Goal: Information Seeking & Learning: Learn about a topic

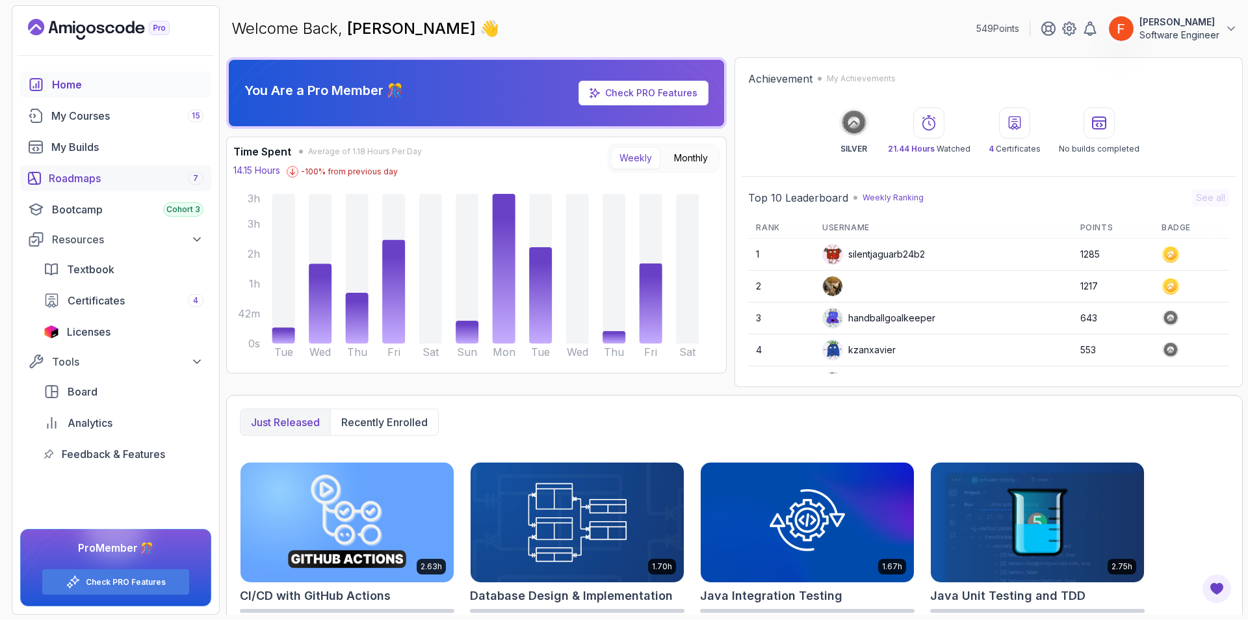
click at [108, 174] on div "Roadmaps 7" at bounding box center [126, 178] width 155 height 16
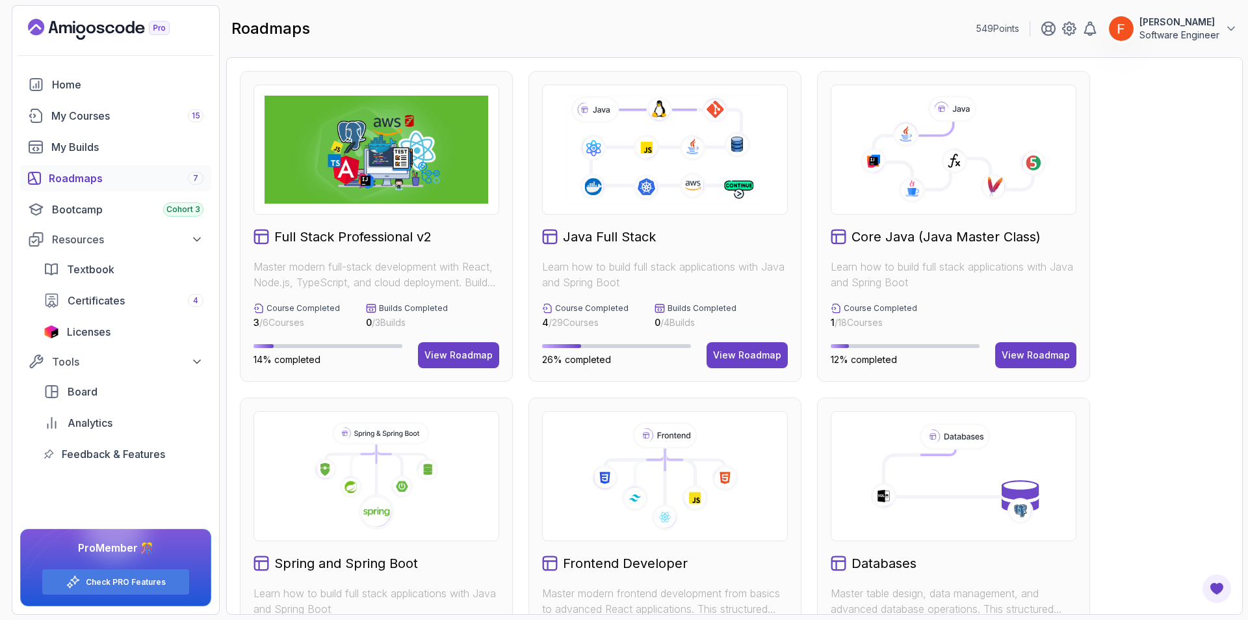
scroll to position [434, 0]
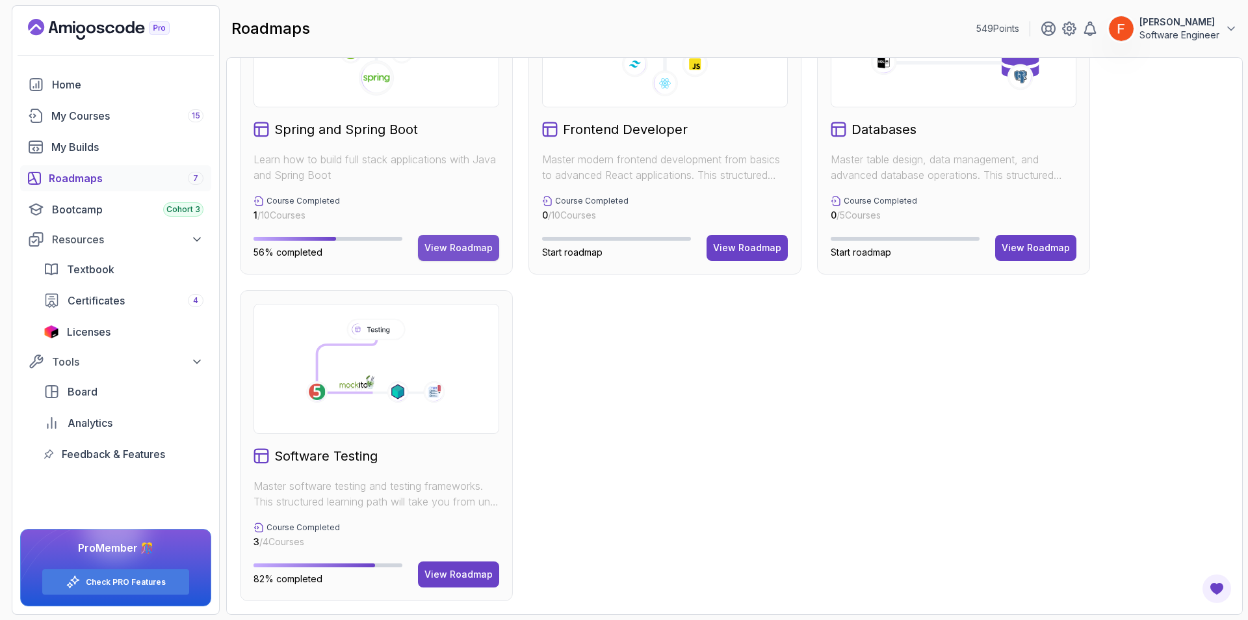
click at [484, 252] on div "View Roadmap" at bounding box center [459, 247] width 68 height 13
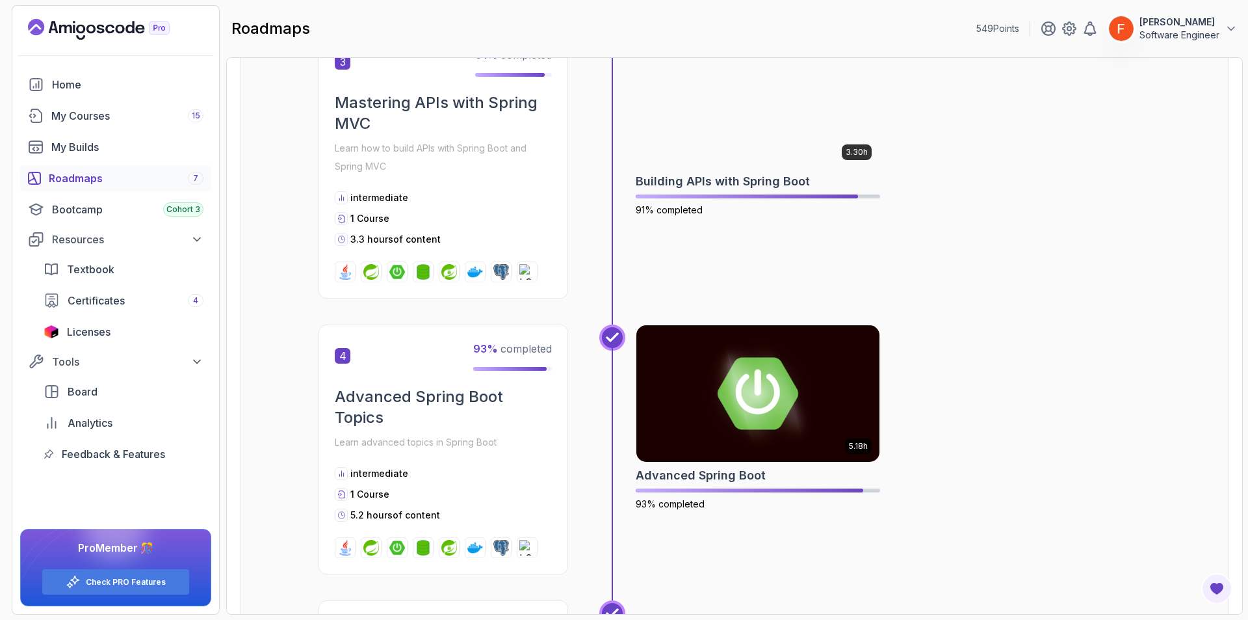
scroll to position [1747, 0]
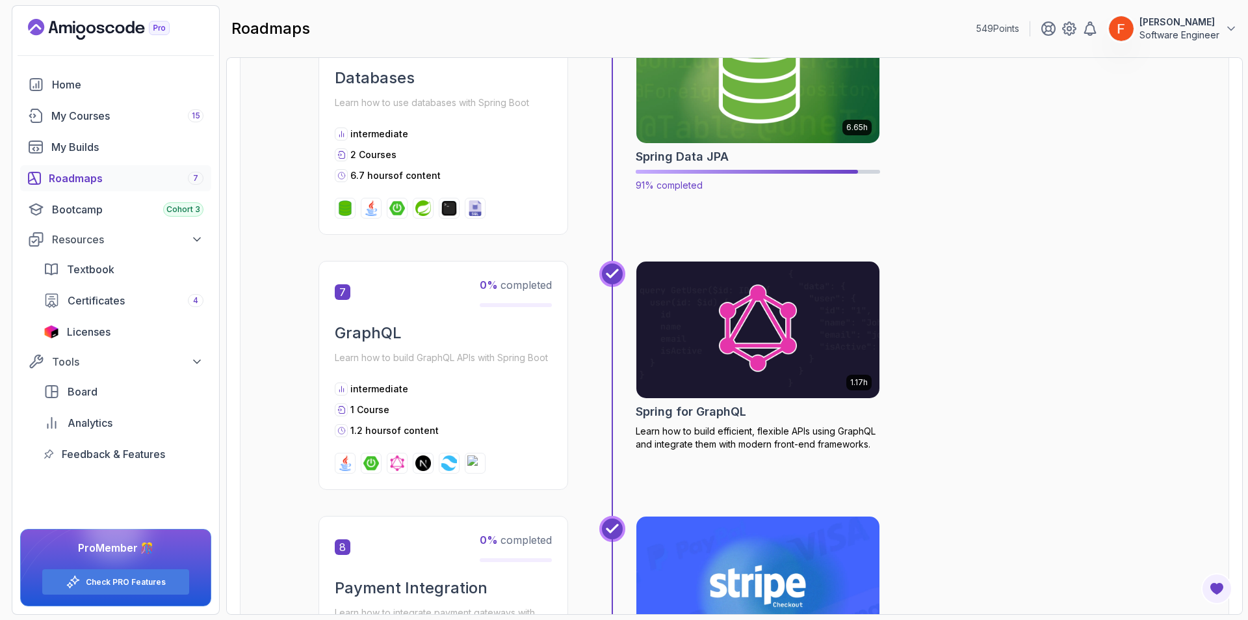
click at [750, 122] on img at bounding box center [758, 74] width 255 height 143
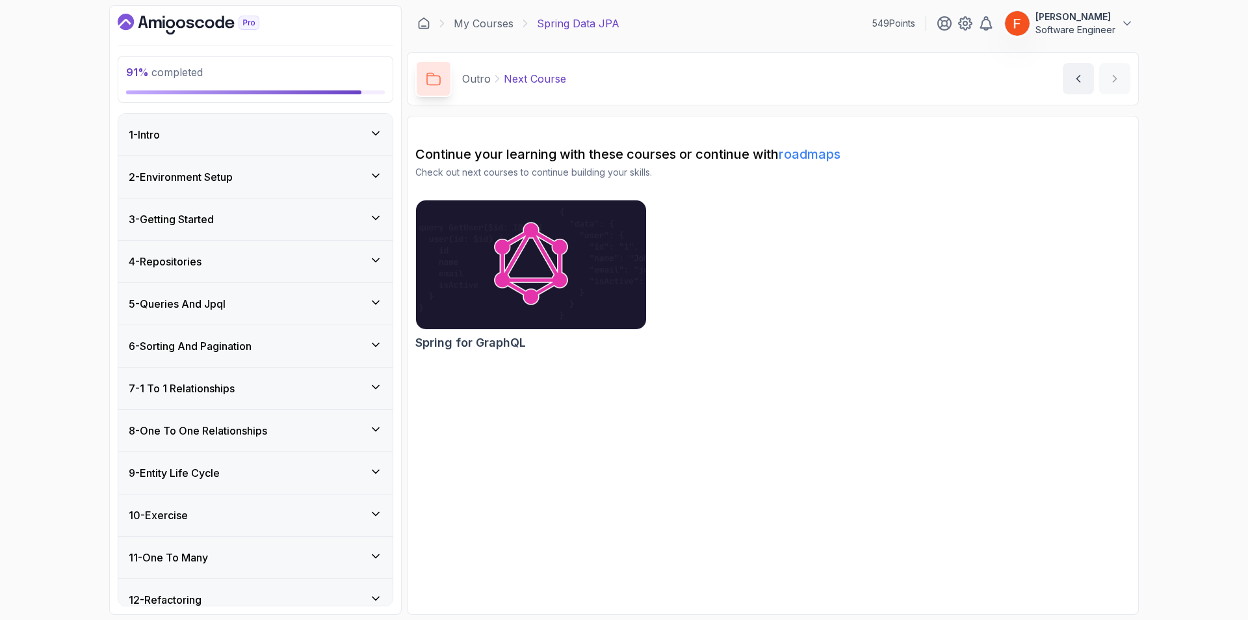
scroll to position [504, 0]
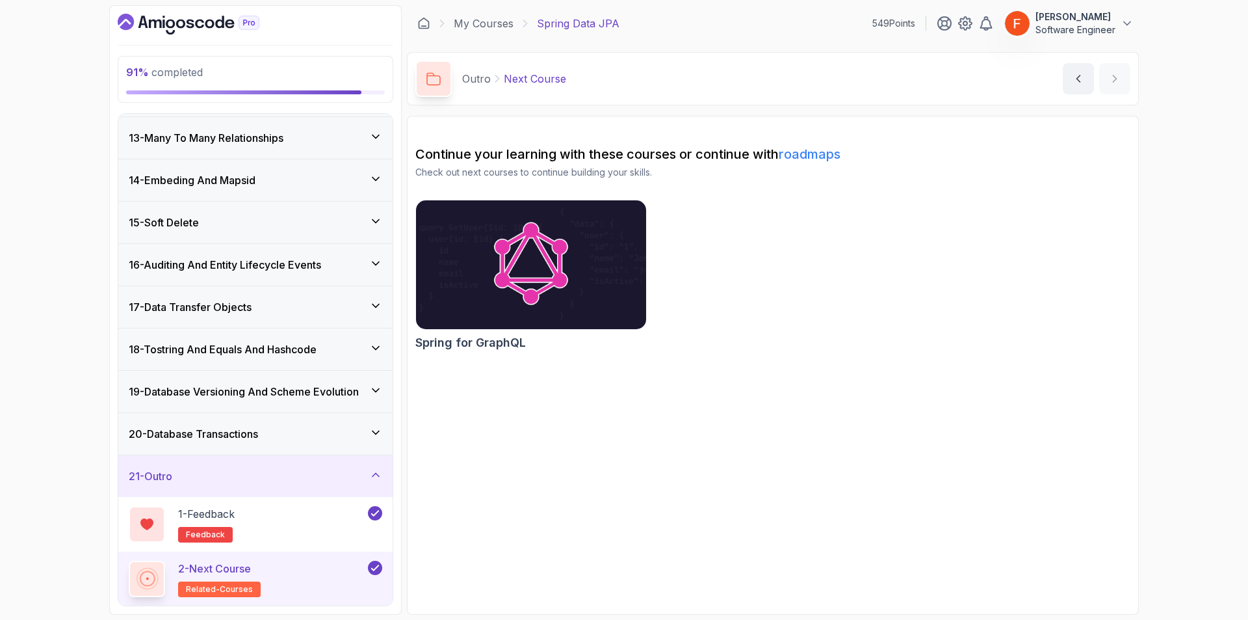
click at [282, 311] on div "17 - Data Transfer Objects" at bounding box center [256, 307] width 254 height 16
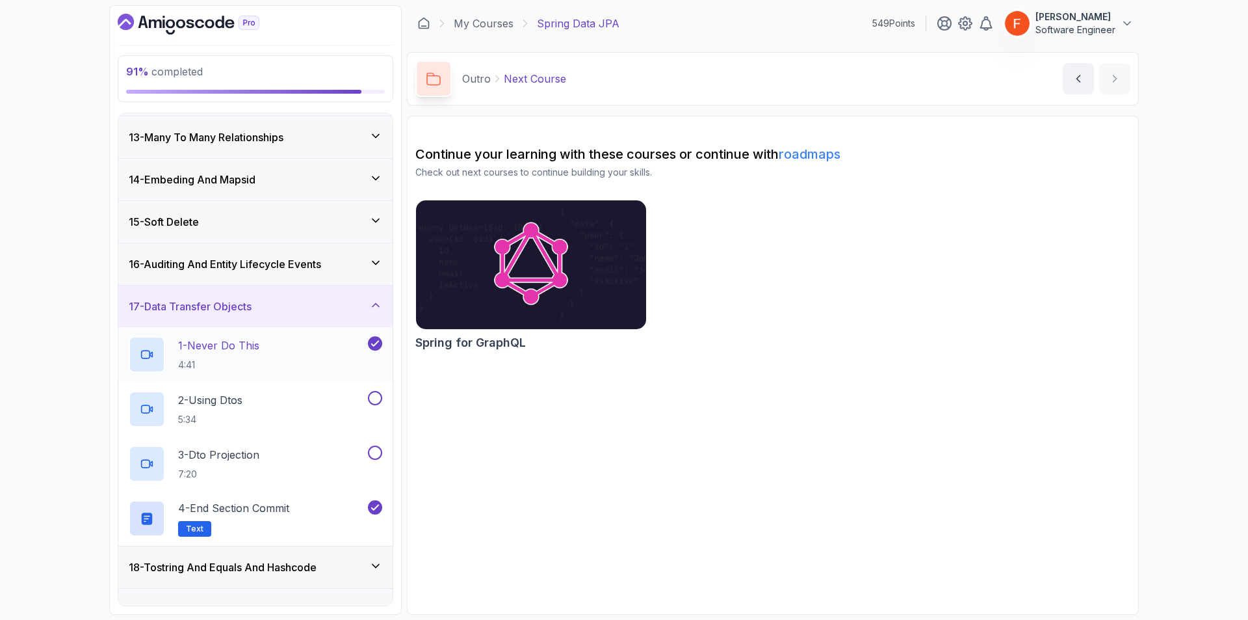
click at [274, 341] on div "1 - Never Do This 4:41" at bounding box center [247, 354] width 237 height 36
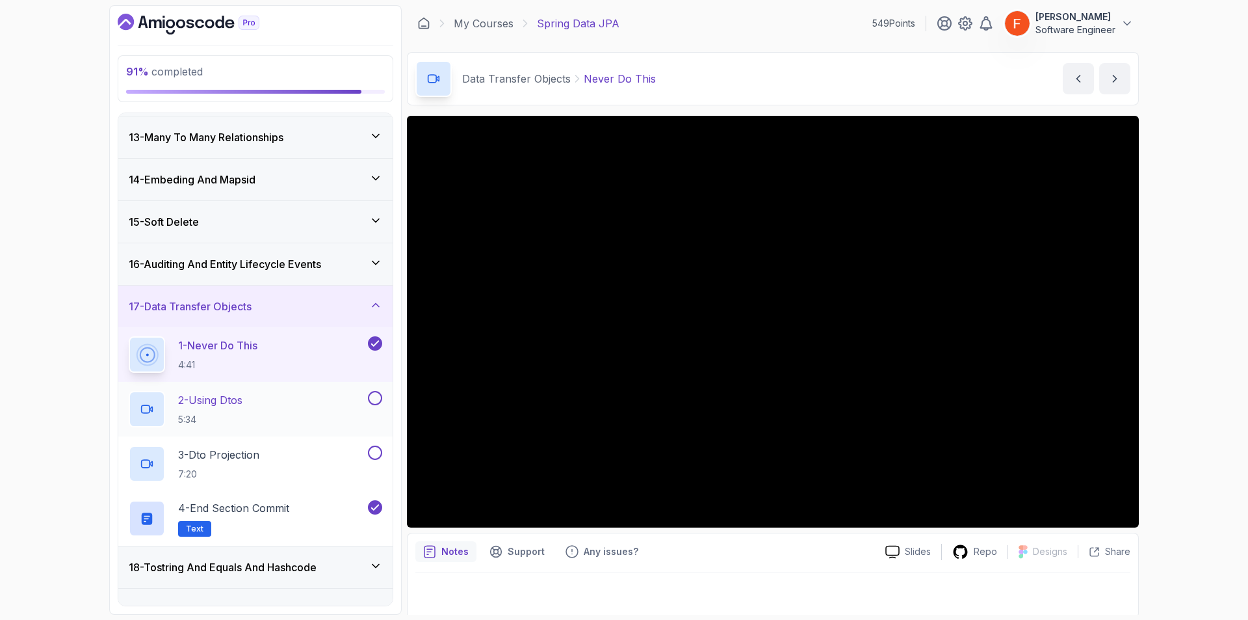
click at [287, 410] on div "2 - Using Dtos 5:34" at bounding box center [247, 409] width 237 height 36
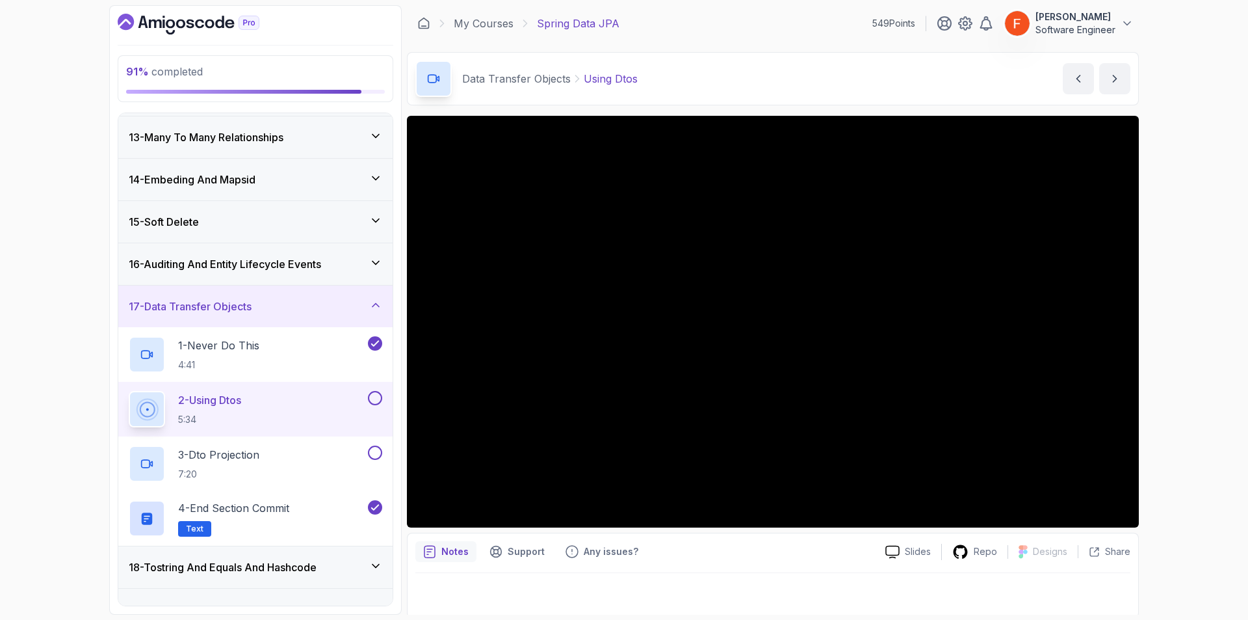
click at [129, 391] on button "2 - Using Dtos 5:34" at bounding box center [256, 409] width 254 height 36
click at [373, 402] on button at bounding box center [375, 398] width 14 height 14
click at [251, 465] on h2 "3 - Dto Projection 7:20" at bounding box center [218, 464] width 81 height 34
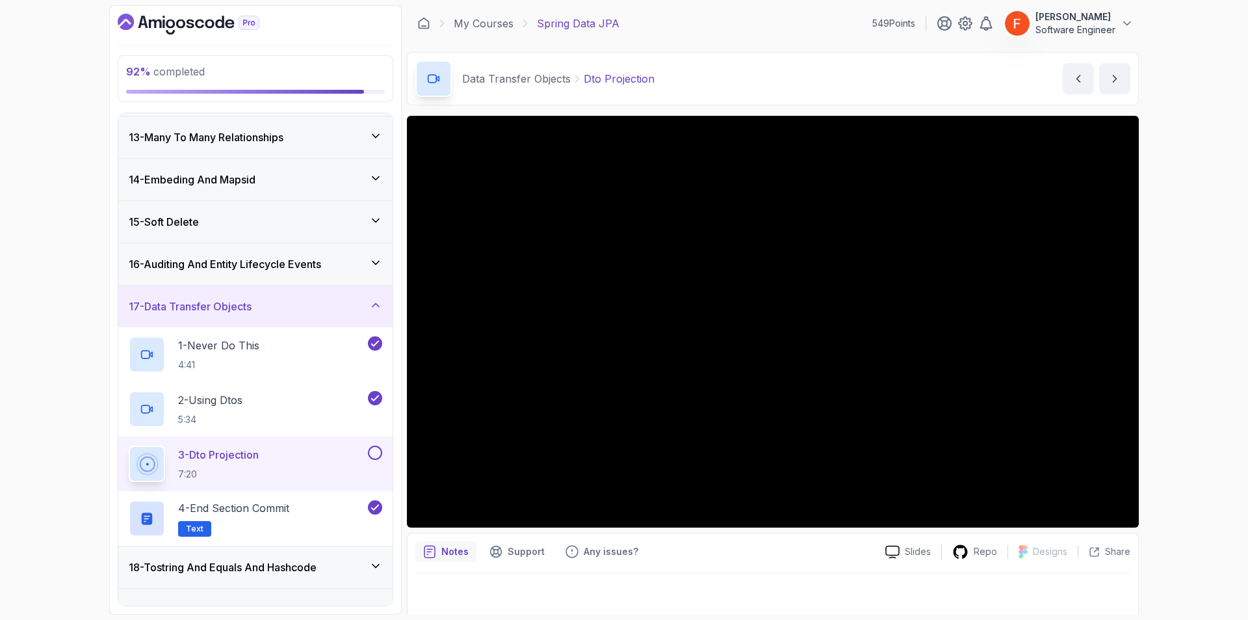
click at [129, 445] on button "3 - Dto Projection 7:20" at bounding box center [256, 463] width 254 height 36
click at [373, 455] on button at bounding box center [375, 452] width 14 height 14
click at [347, 295] on div "17 - Data Transfer Objects" at bounding box center [255, 306] width 274 height 42
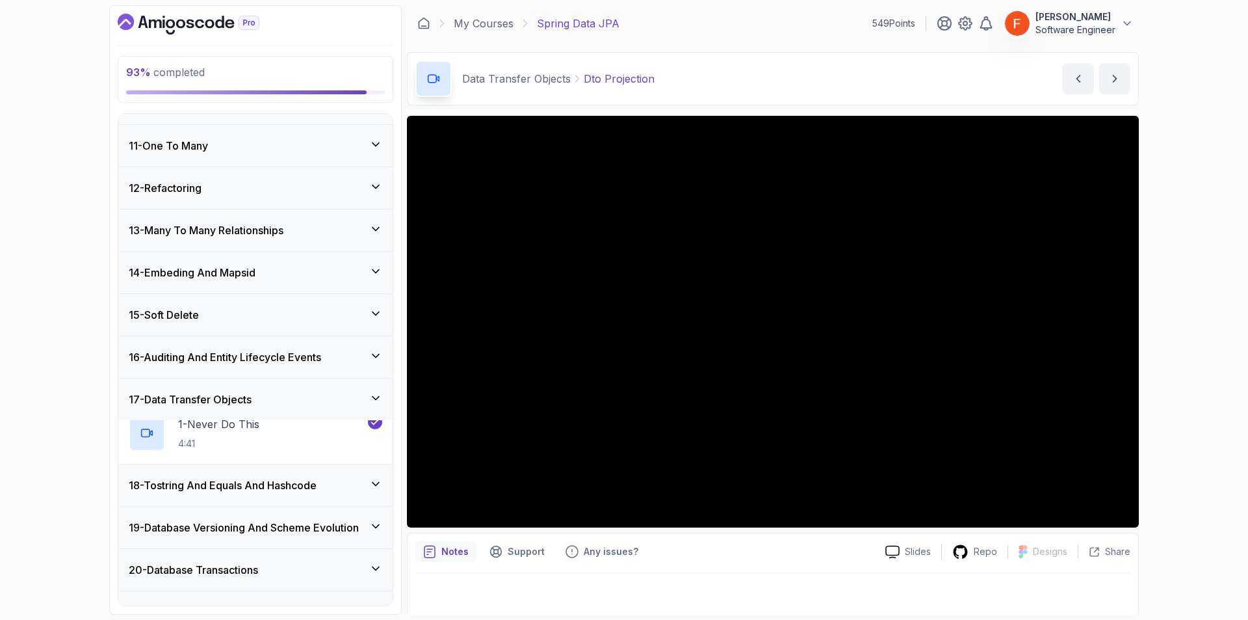
scroll to position [395, 0]
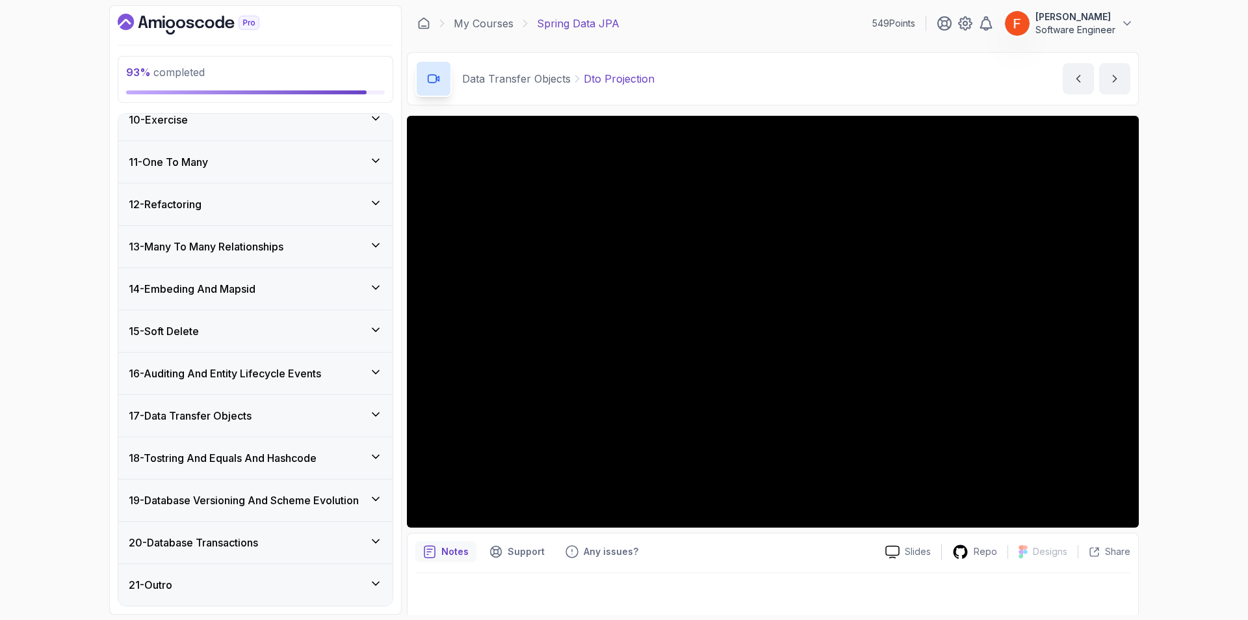
click at [312, 457] on h3 "18 - Tostring And Equals And Hashcode" at bounding box center [223, 458] width 188 height 16
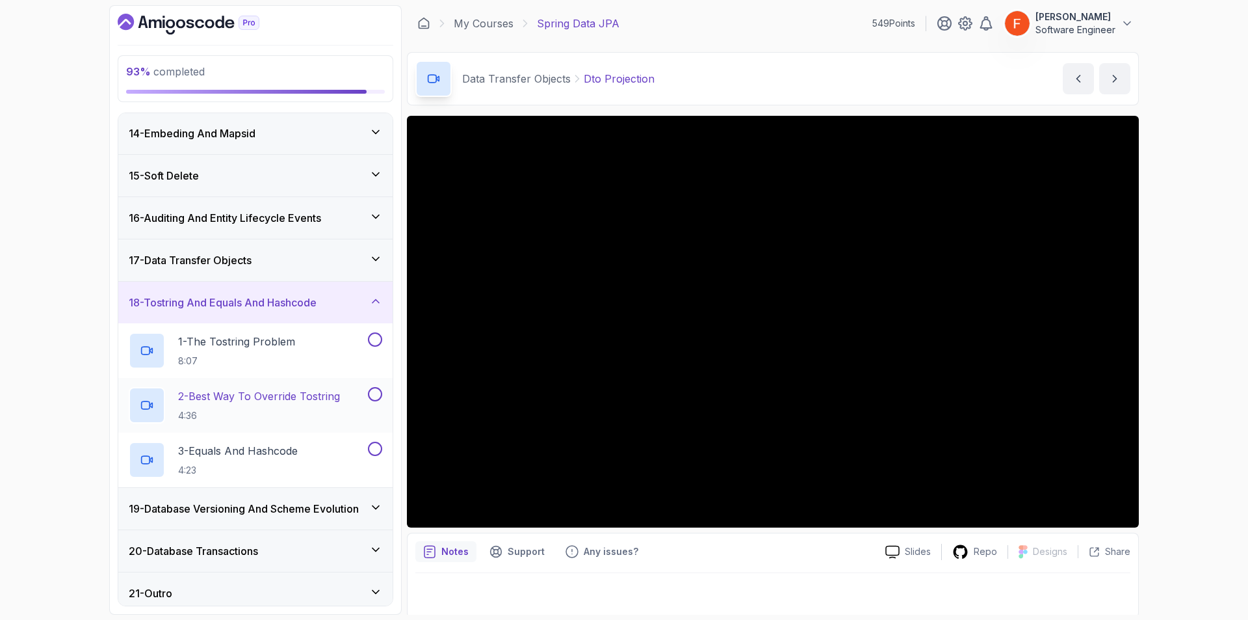
scroll to position [558, 0]
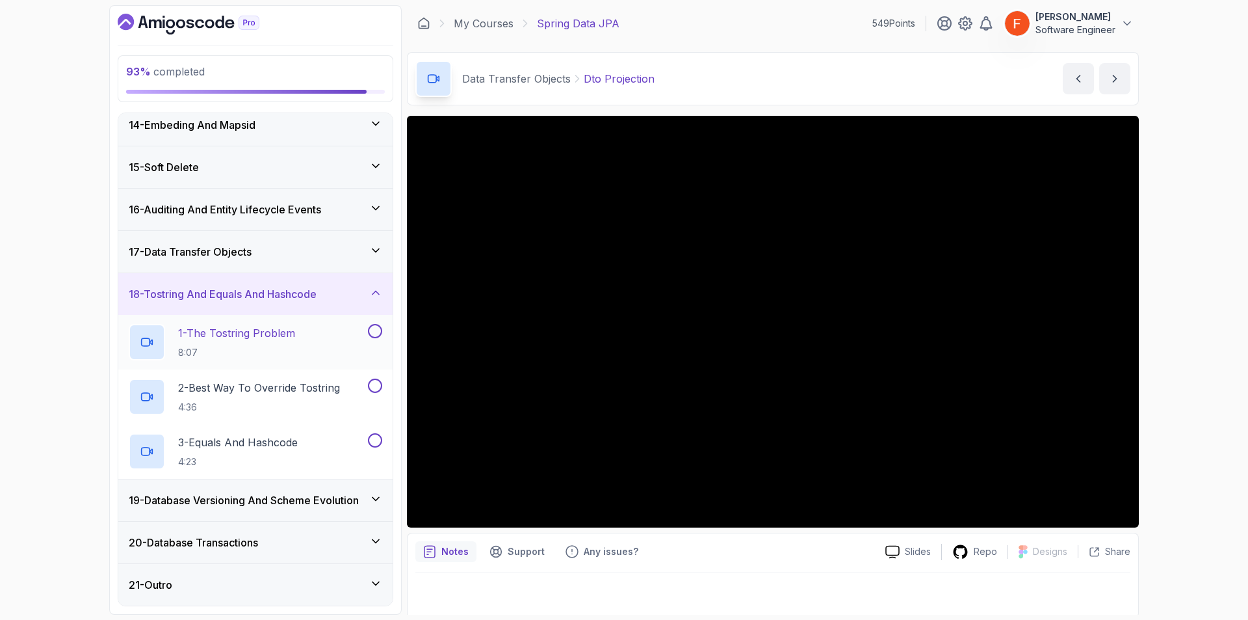
click at [326, 342] on div "1 - The Tostring Problem 8:07" at bounding box center [247, 342] width 237 height 36
click at [237, 504] on h3 "19 - Database Versioning And Scheme Evolution" at bounding box center [244, 500] width 230 height 16
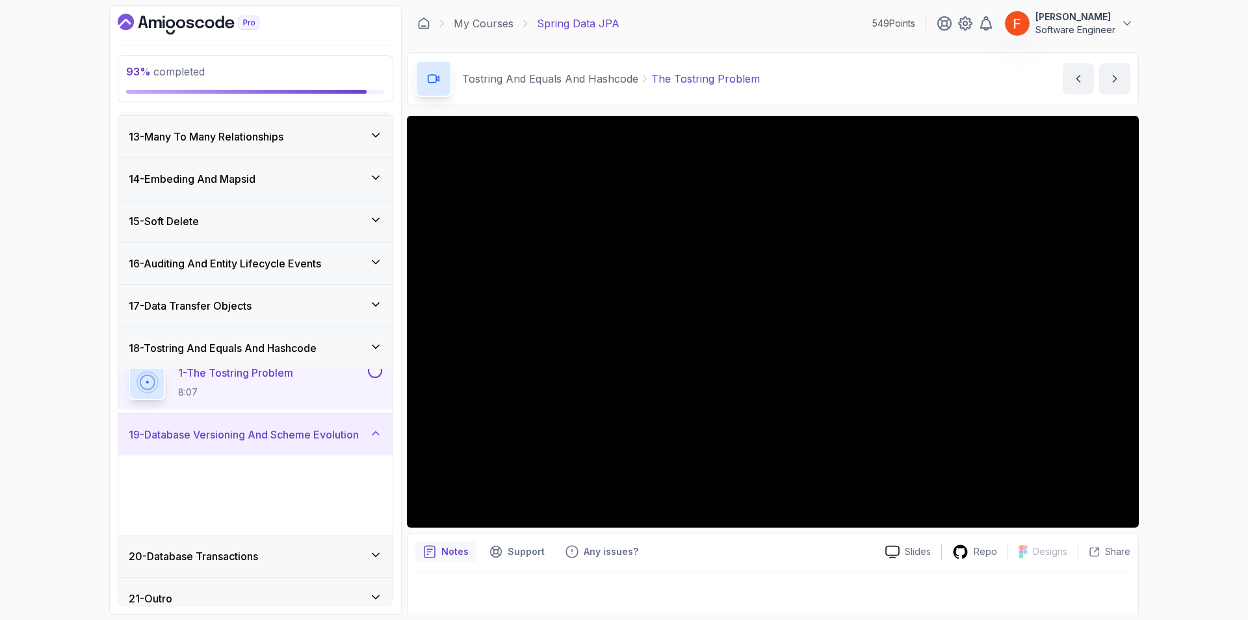
scroll to position [504, 0]
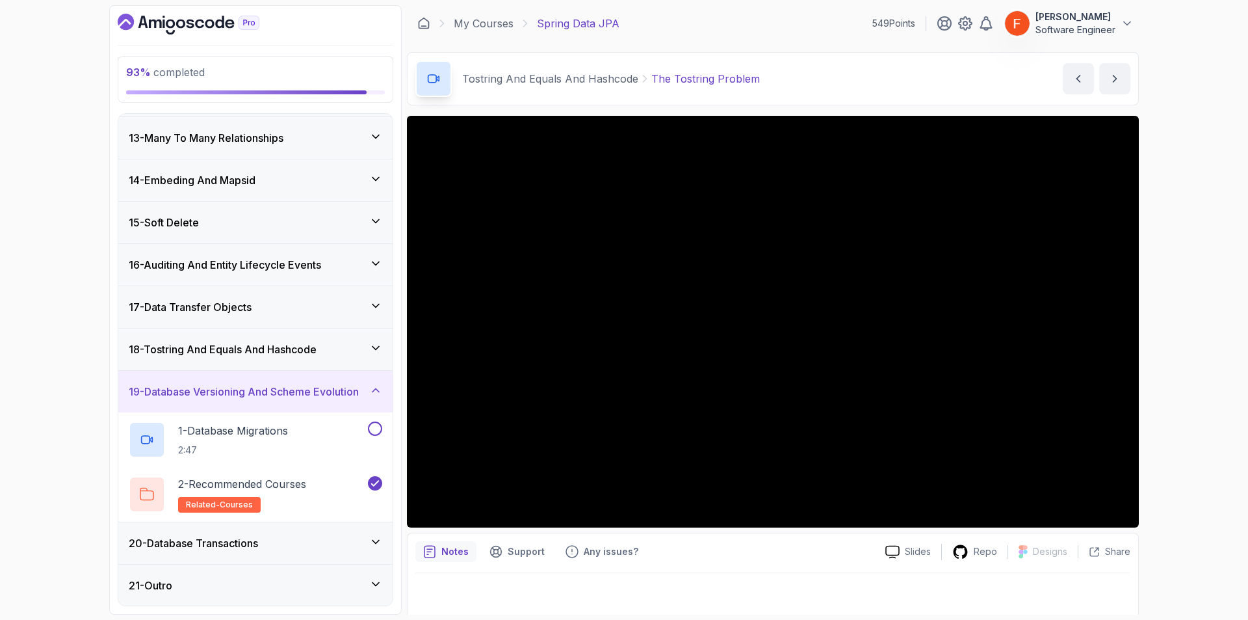
click at [250, 538] on h3 "20 - Database Transactions" at bounding box center [193, 543] width 129 height 16
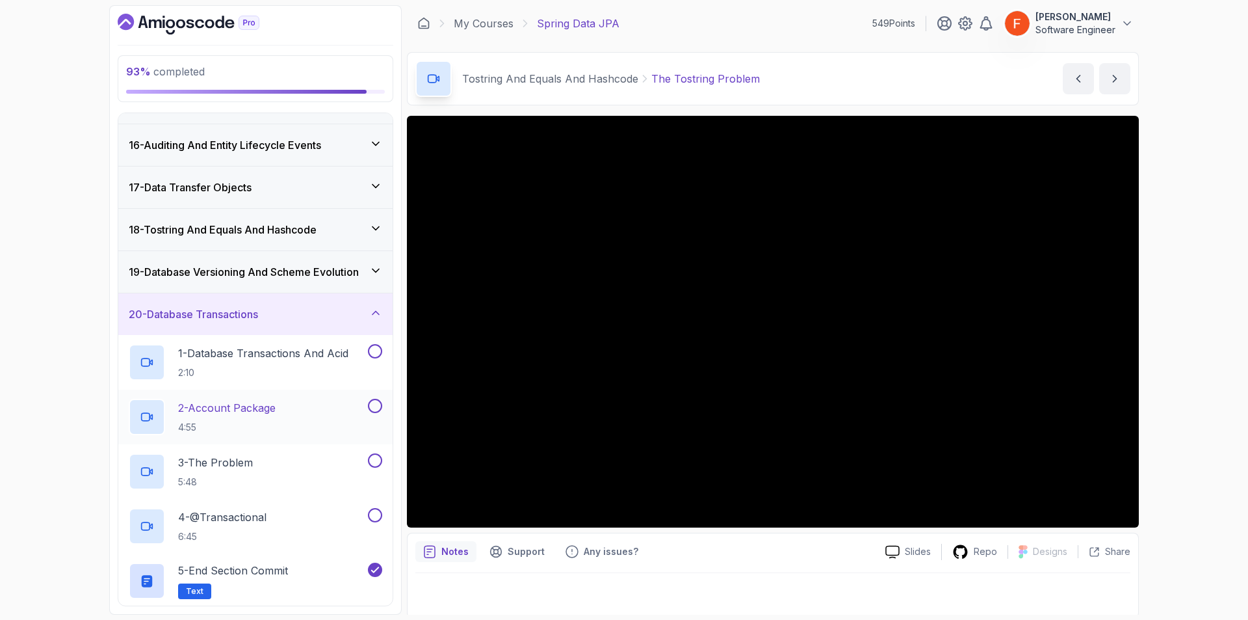
scroll to position [668, 0]
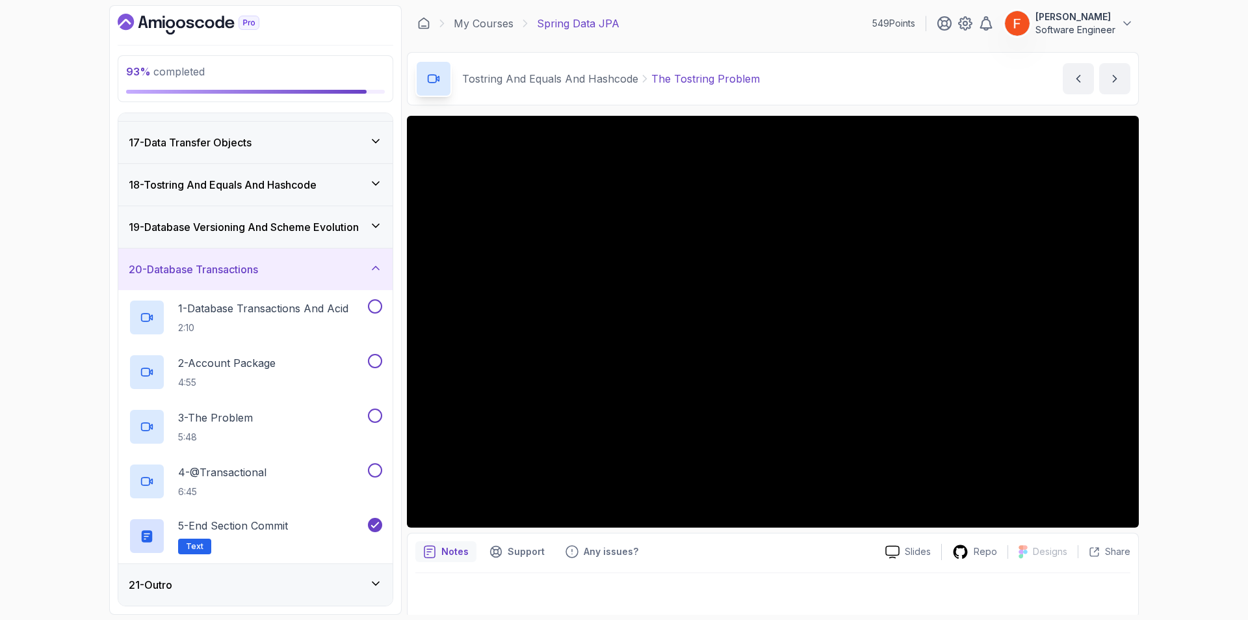
click at [237, 577] on div "21 - Outro" at bounding box center [256, 585] width 254 height 16
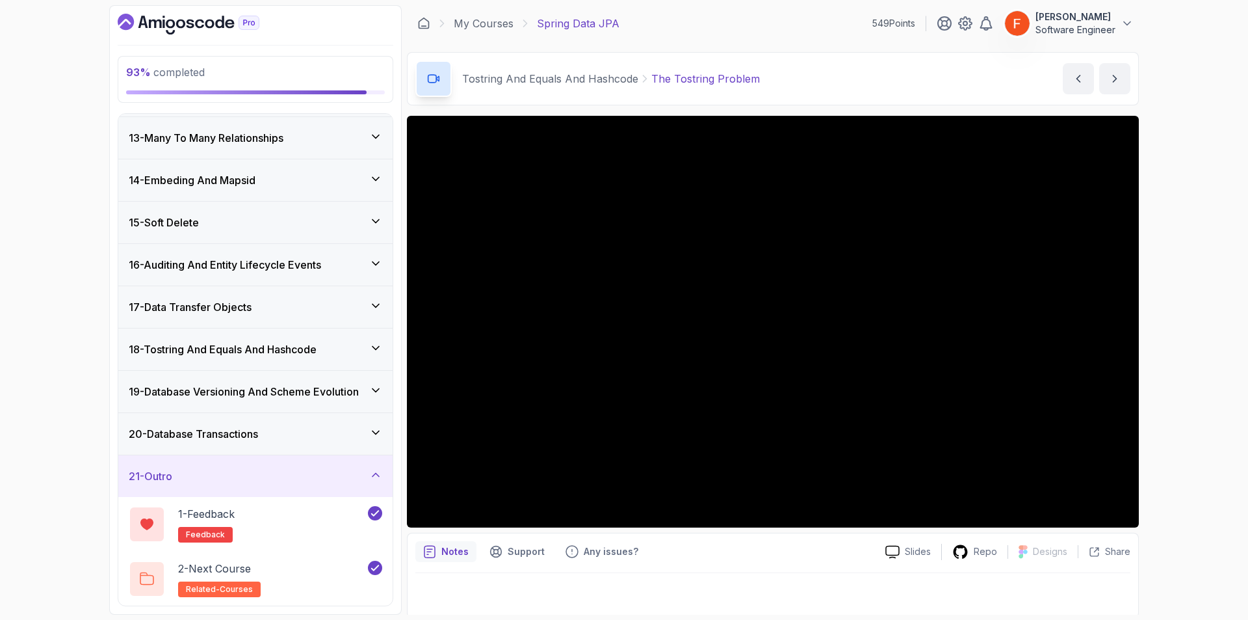
click at [292, 483] on div "21 - Outro" at bounding box center [256, 476] width 254 height 16
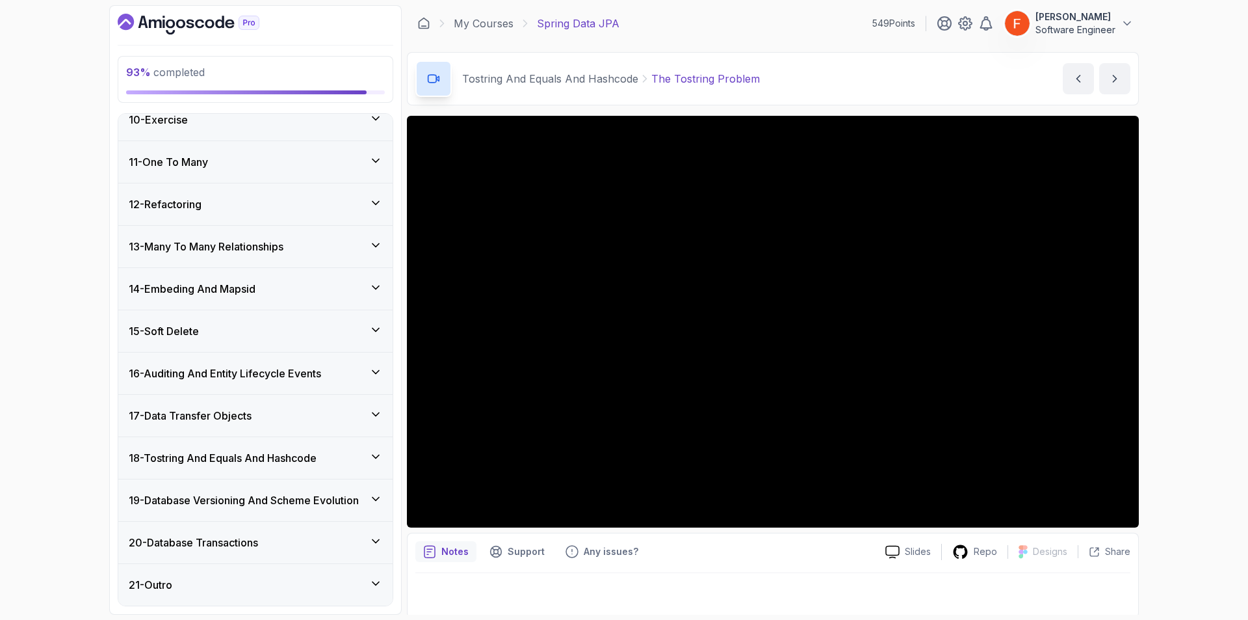
scroll to position [395, 0]
click at [302, 463] on h3 "18 - Tostring And Equals And Hashcode" at bounding box center [223, 458] width 188 height 16
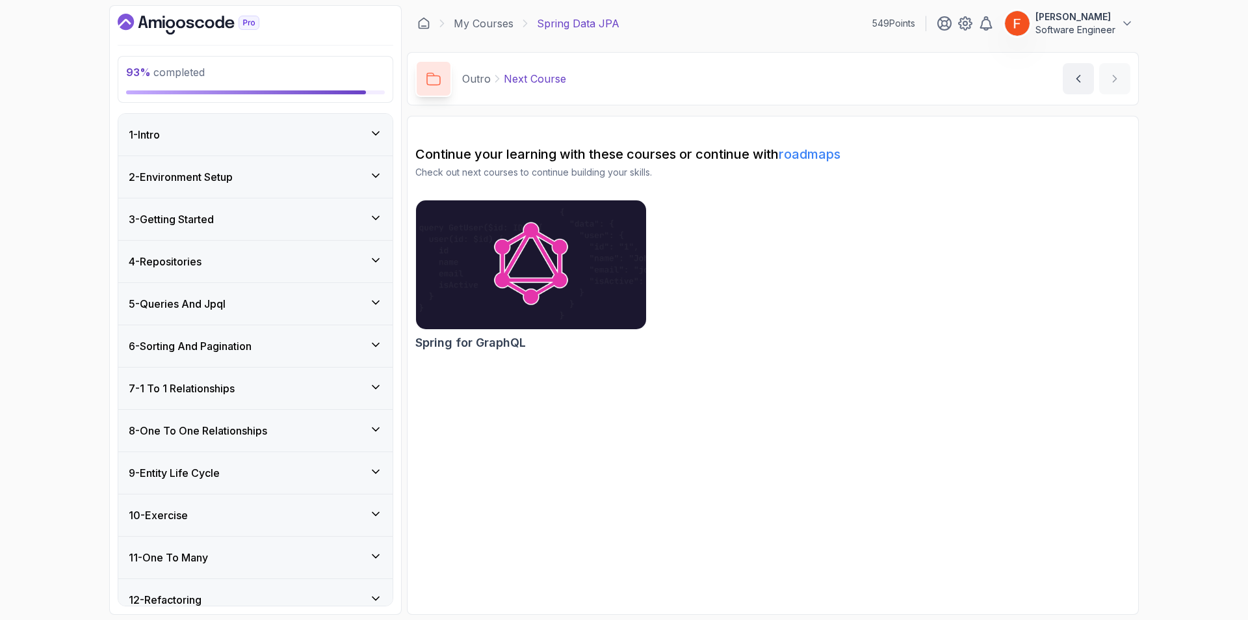
scroll to position [504, 0]
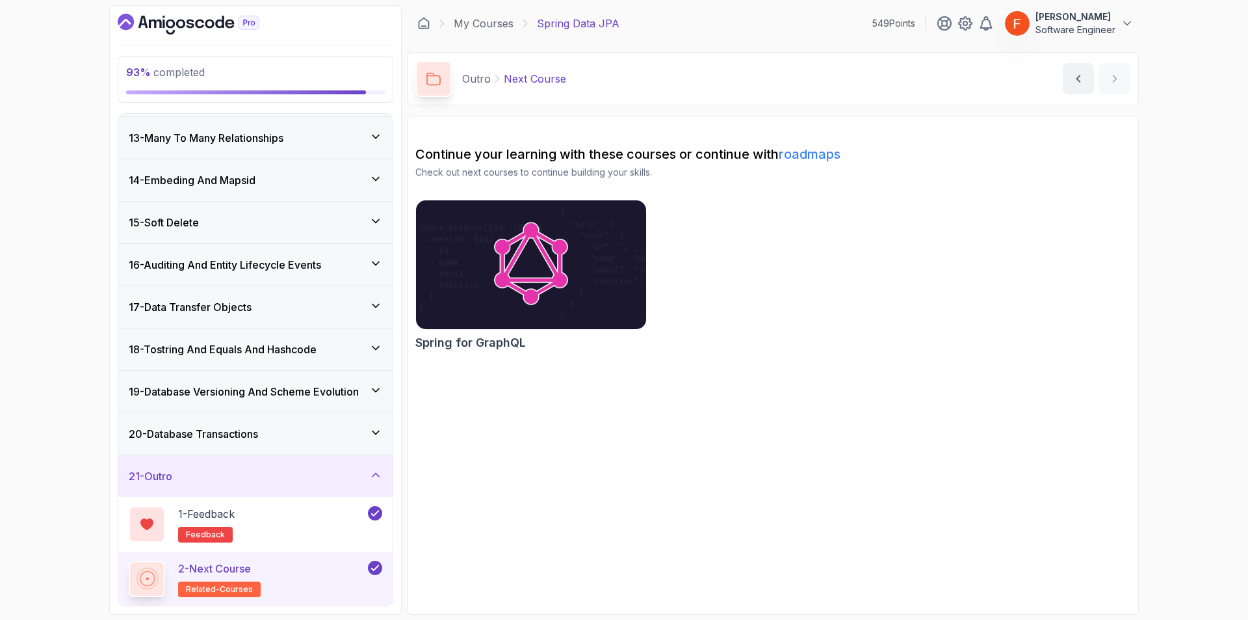
click at [257, 354] on h3 "18 - Tostring And Equals And Hashcode" at bounding box center [223, 349] width 188 height 16
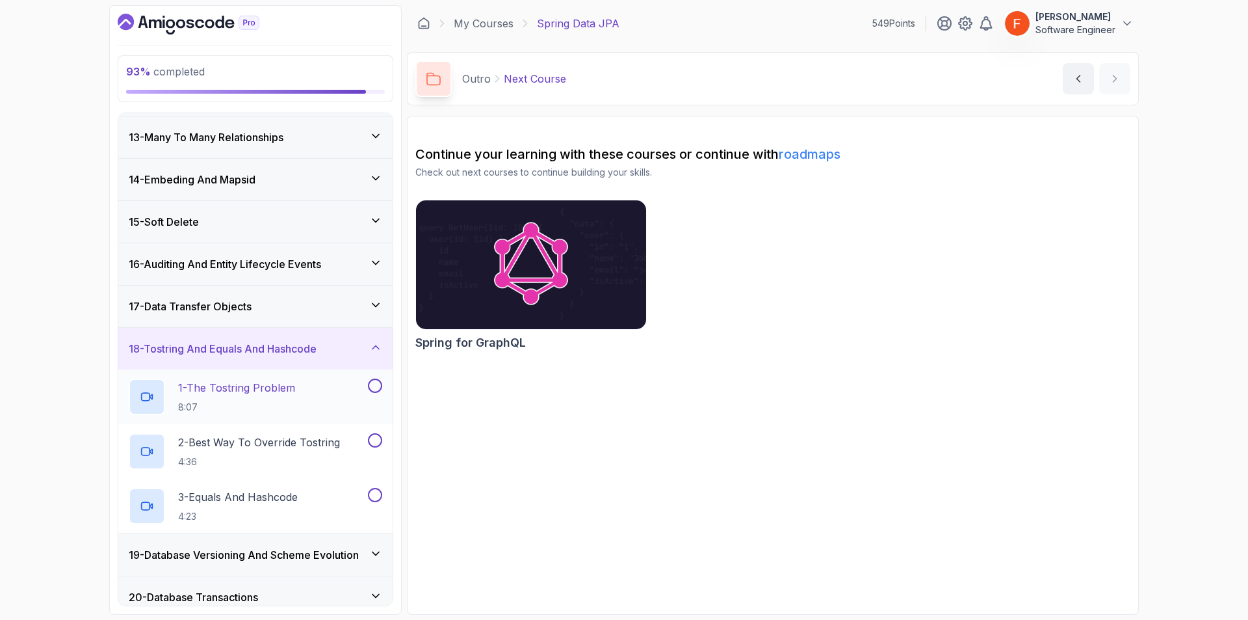
click at [261, 402] on p "8:07" at bounding box center [236, 406] width 117 height 13
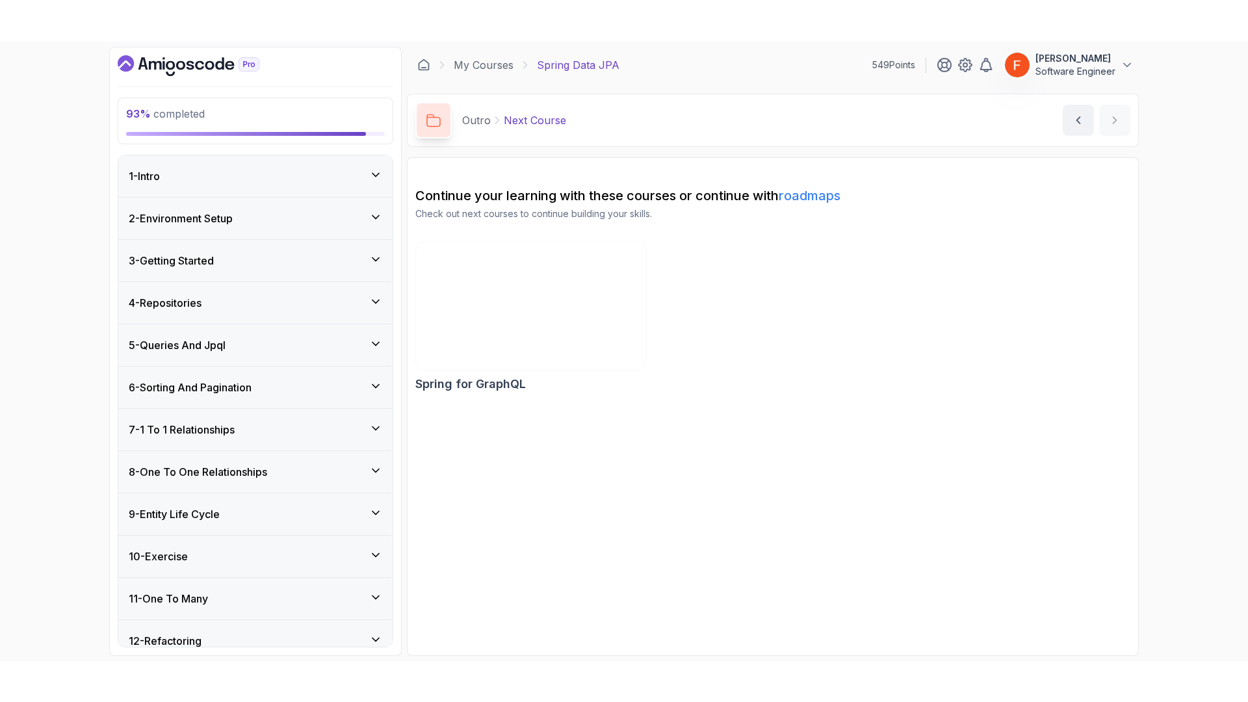
scroll to position [504, 0]
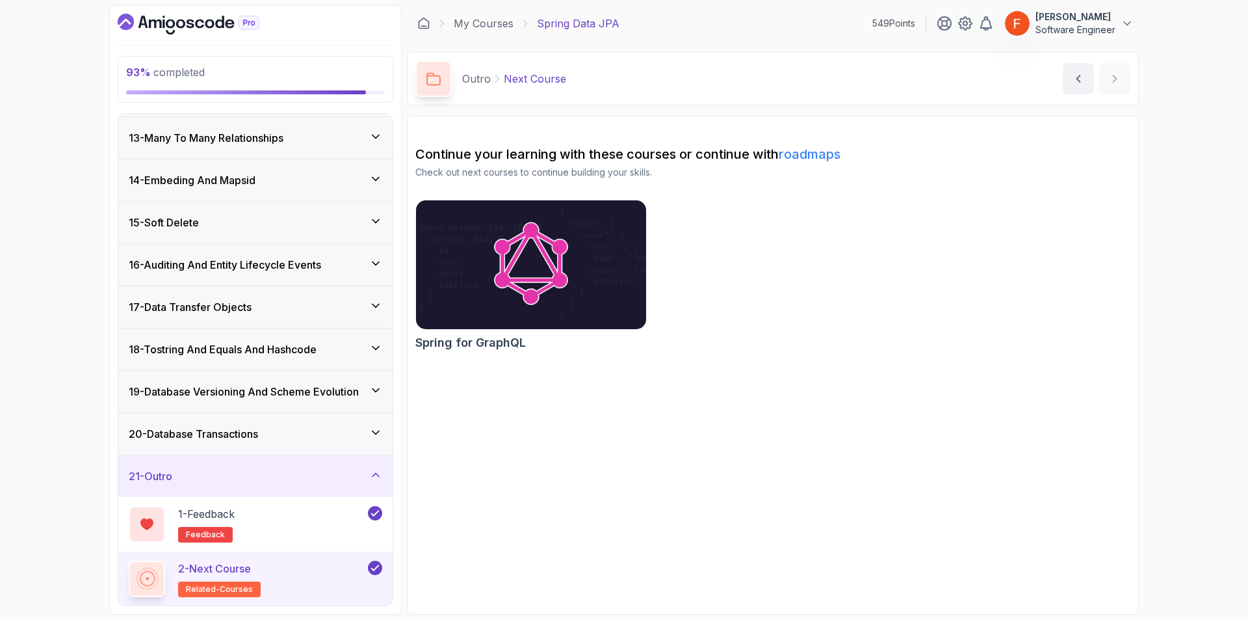
click at [286, 360] on div "18 - Tostring And Equals And Hashcode" at bounding box center [255, 349] width 274 height 42
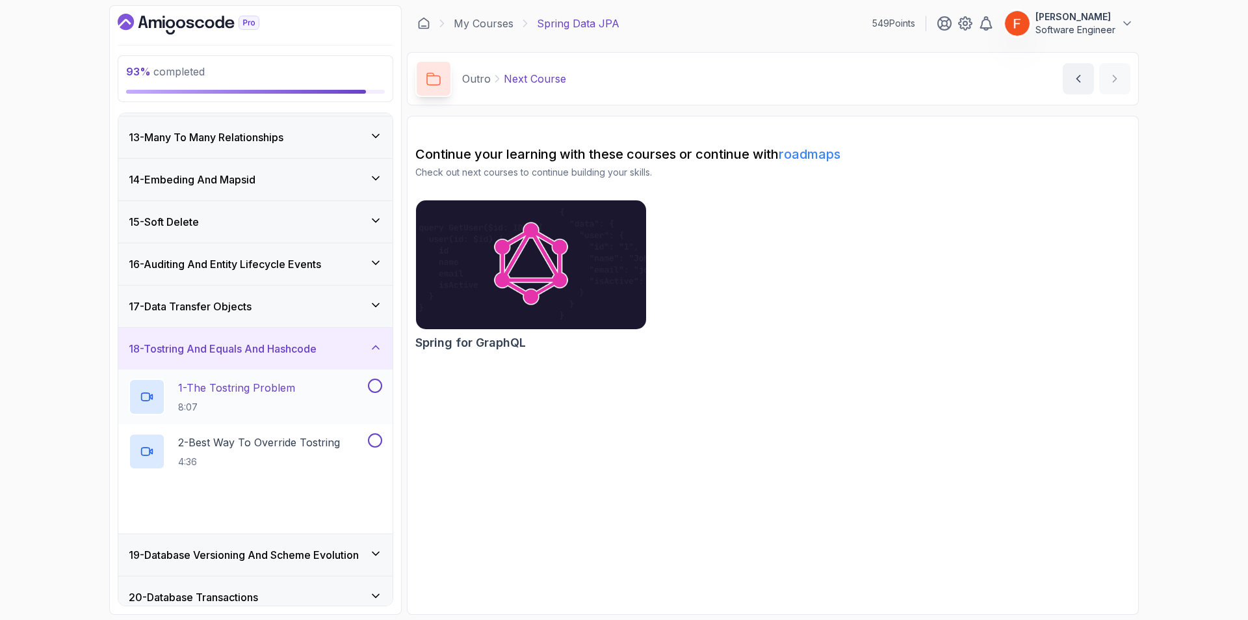
click at [270, 396] on h2 "1 - The Tostring Problem 8:07" at bounding box center [236, 397] width 117 height 34
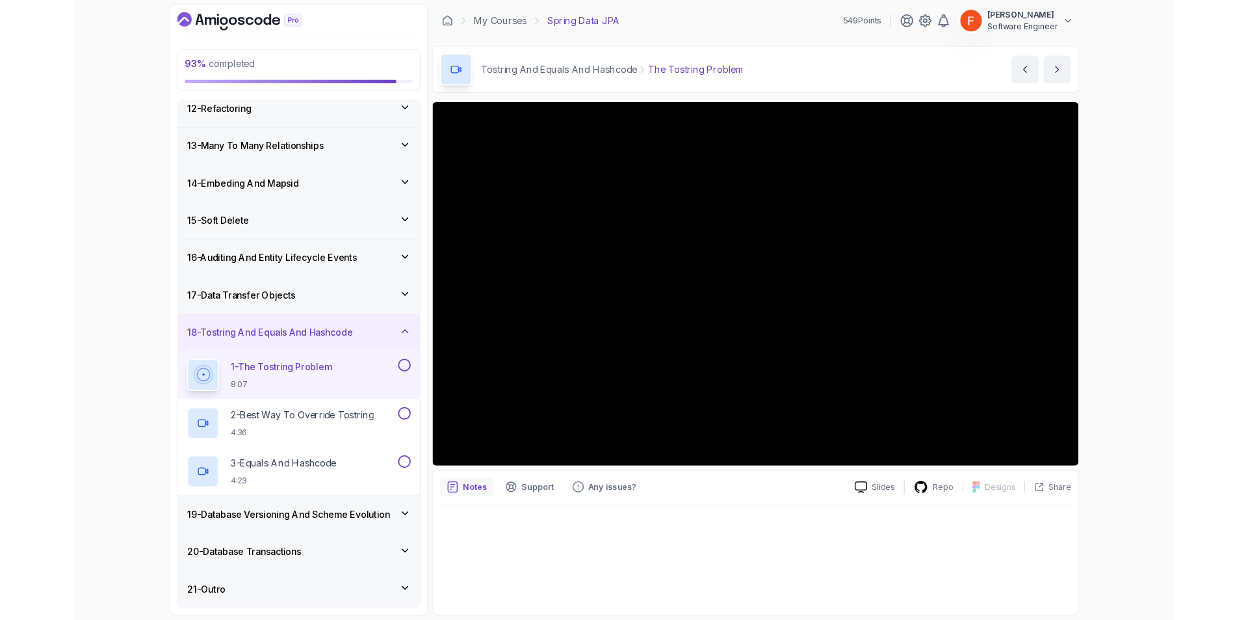
scroll to position [504, 0]
